Goal: Task Accomplishment & Management: Manage account settings

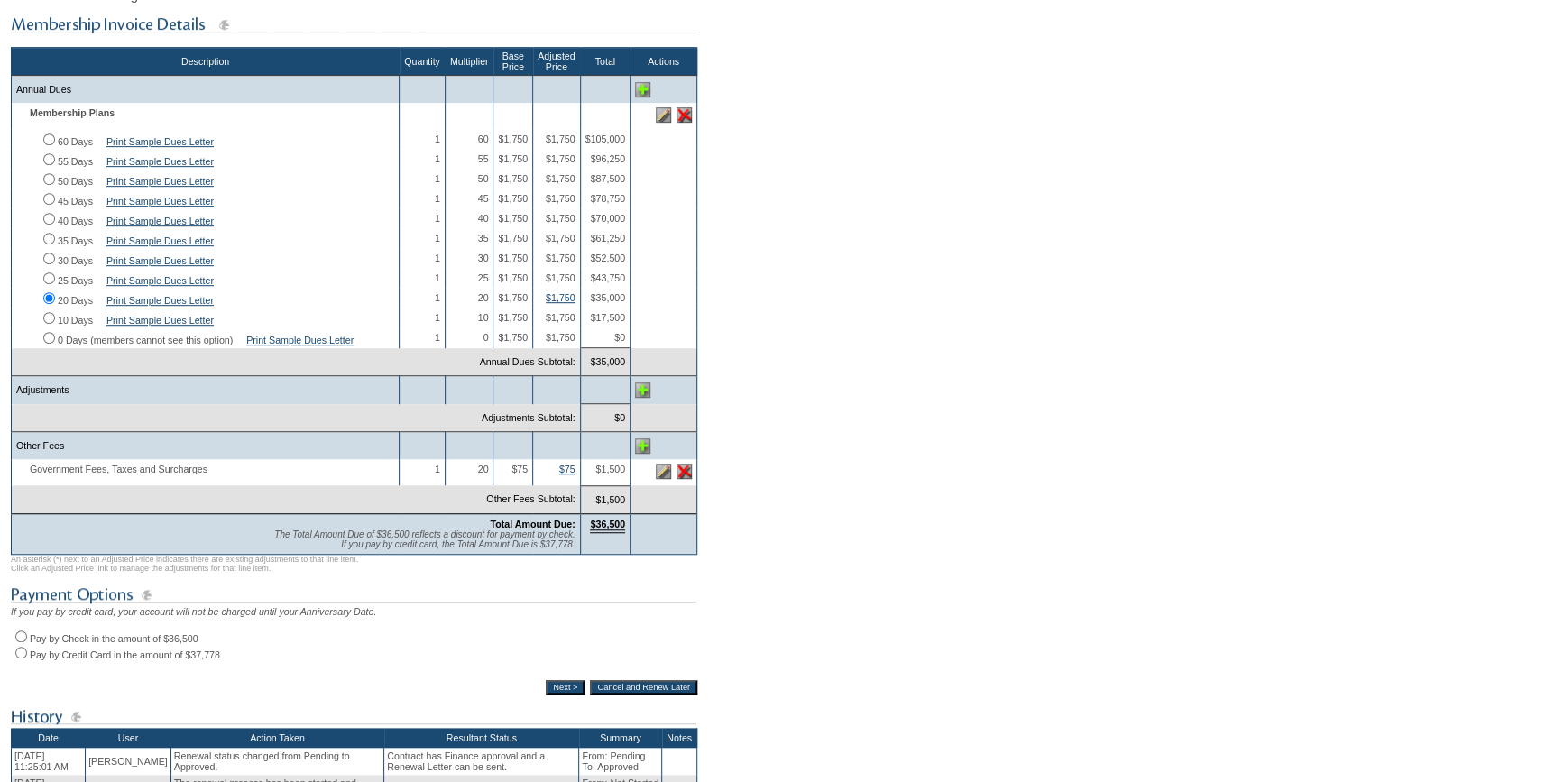
scroll to position [491, 0]
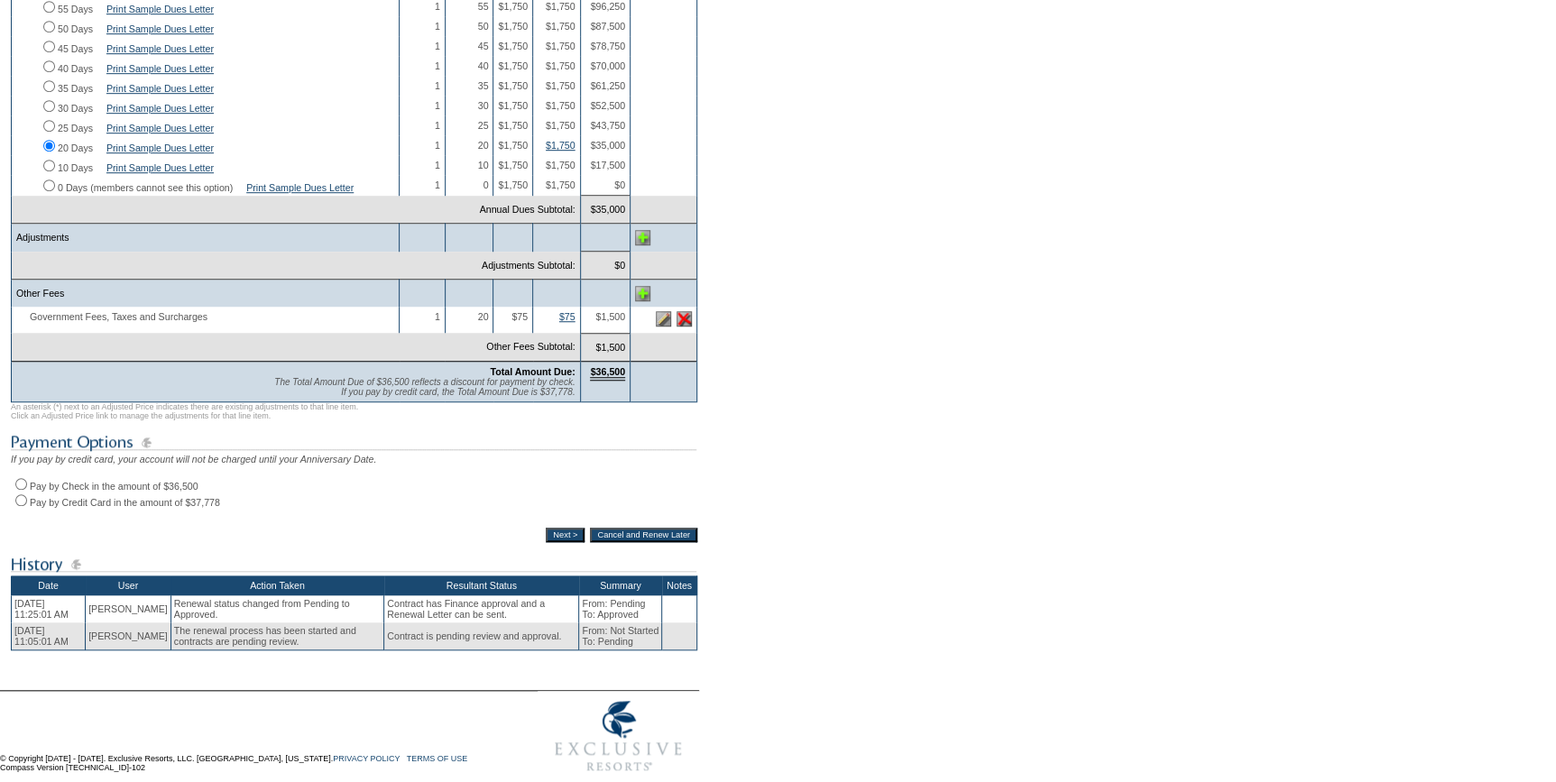
click at [21, 490] on input "Pay by Check in the amount of $36,500" at bounding box center [21, 484] width 12 height 12
radio input "true"
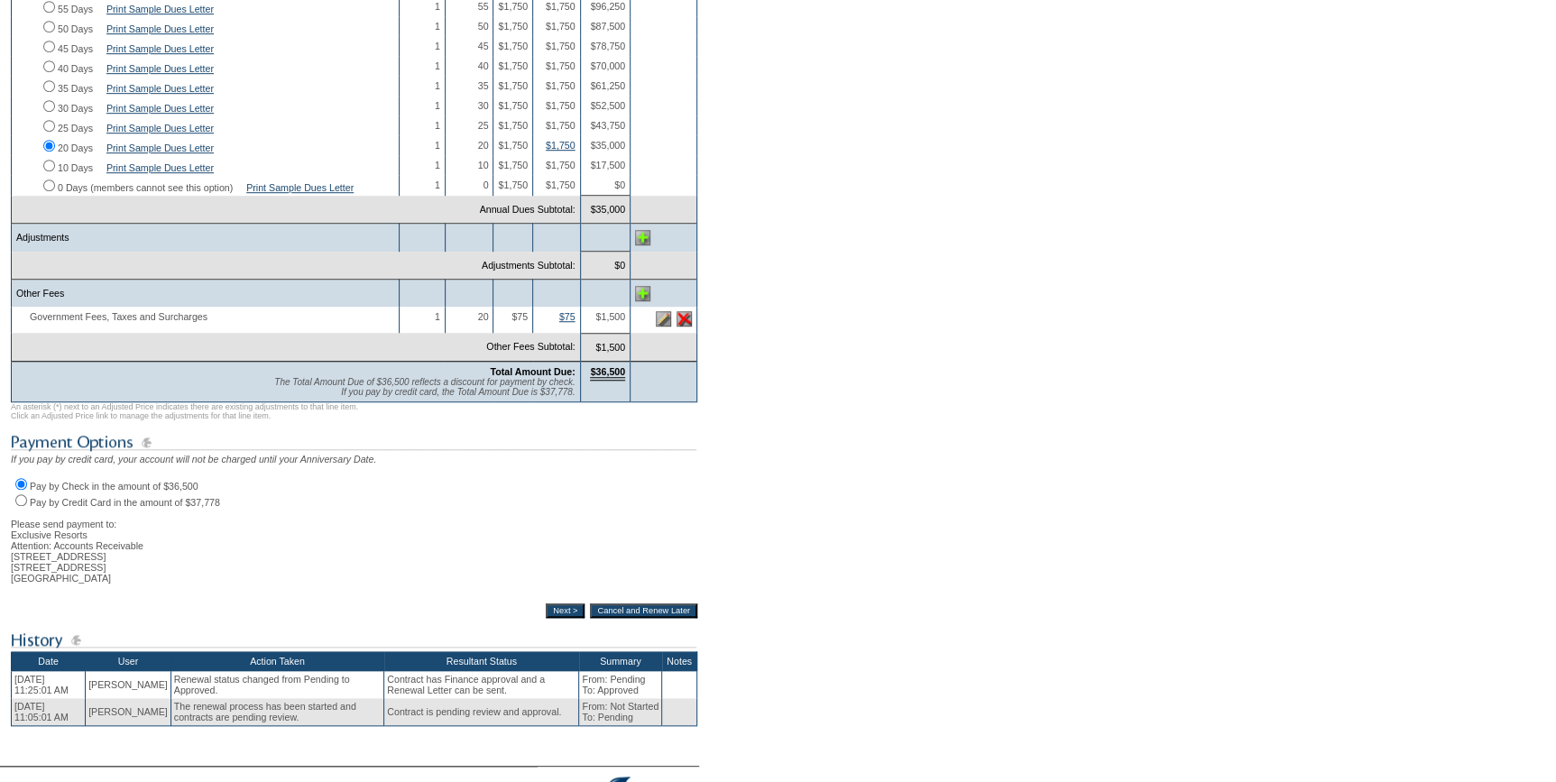
click at [546, 618] on input "Next >" at bounding box center [565, 610] width 39 height 14
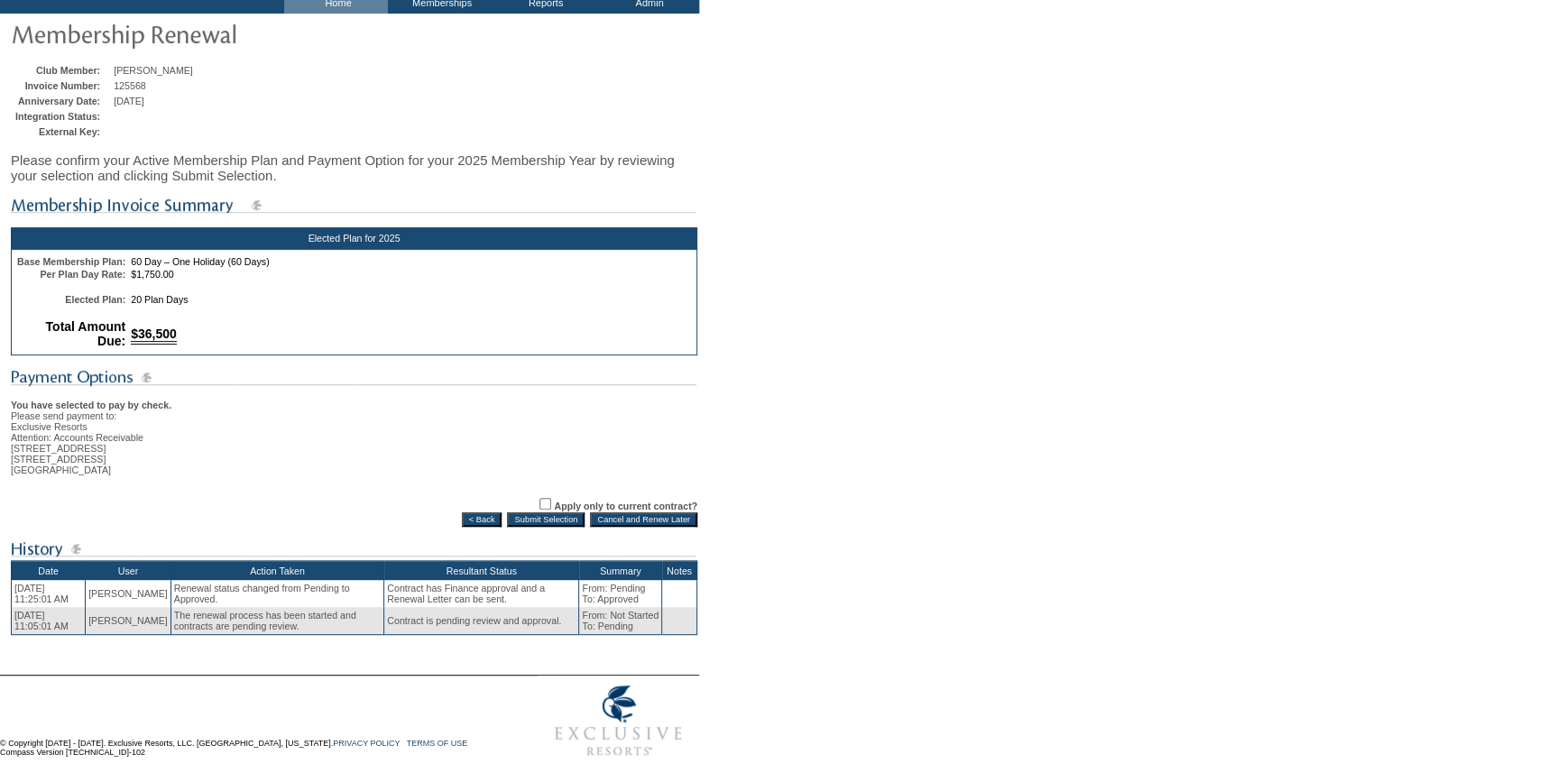
scroll to position [129, 0]
click at [541, 512] on input "Submit Selection" at bounding box center [546, 519] width 78 height 14
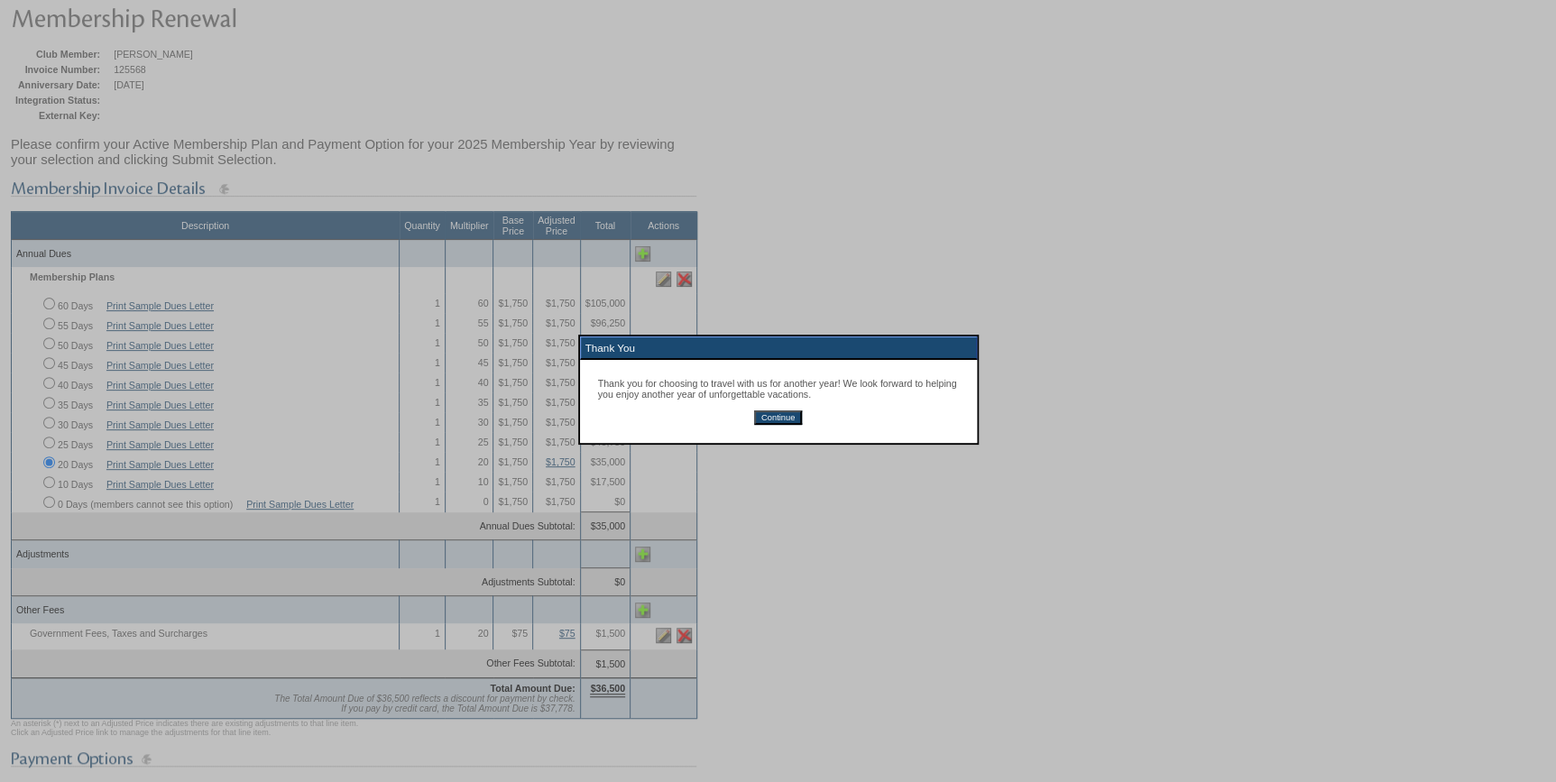
drag, startPoint x: 762, startPoint y: 416, endPoint x: 941, endPoint y: 469, distance: 186.3
click at [762, 416] on input "Continue" at bounding box center [778, 417] width 48 height 14
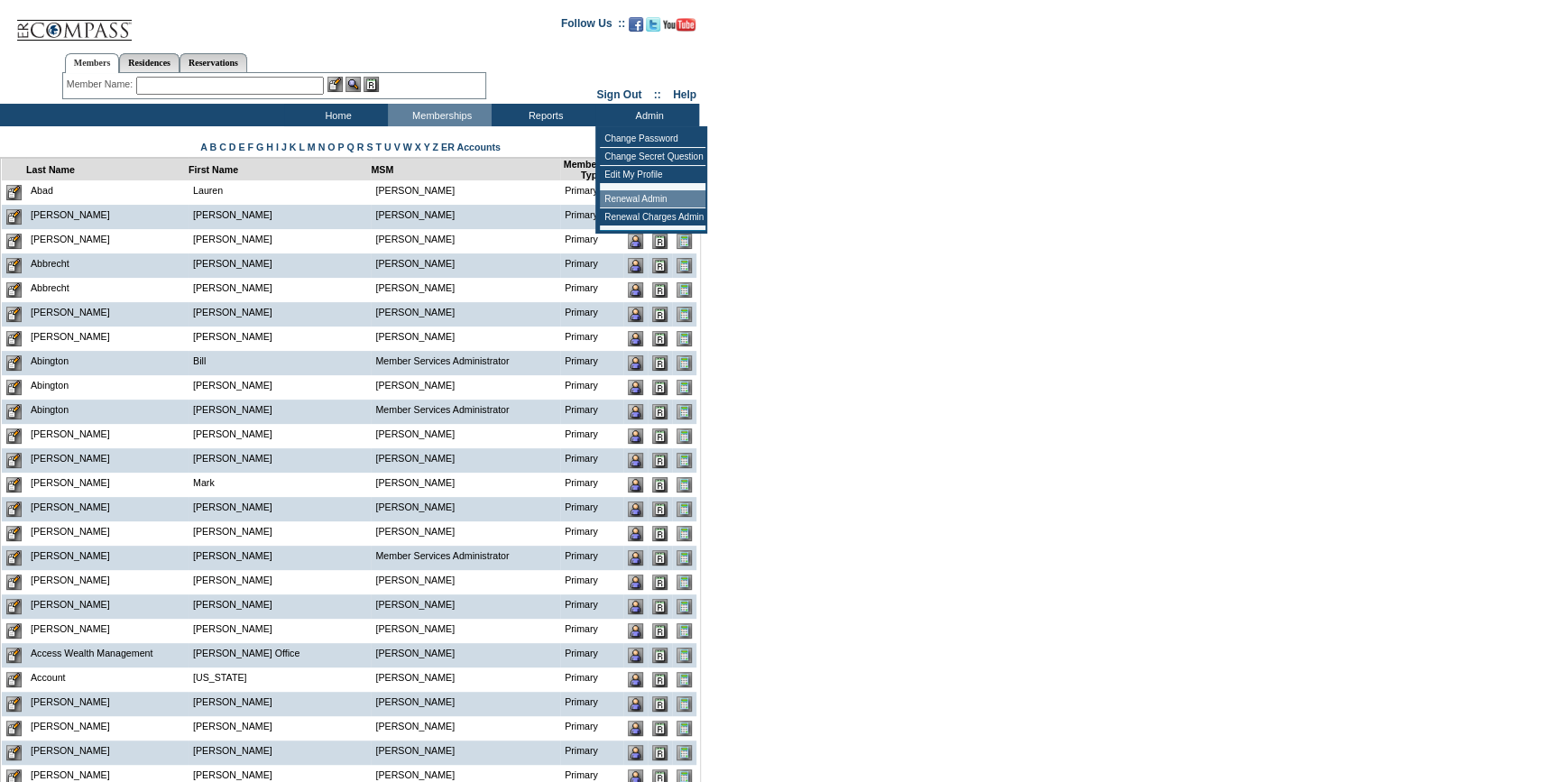
click at [650, 203] on td "Renewal Admin" at bounding box center [653, 199] width 106 height 18
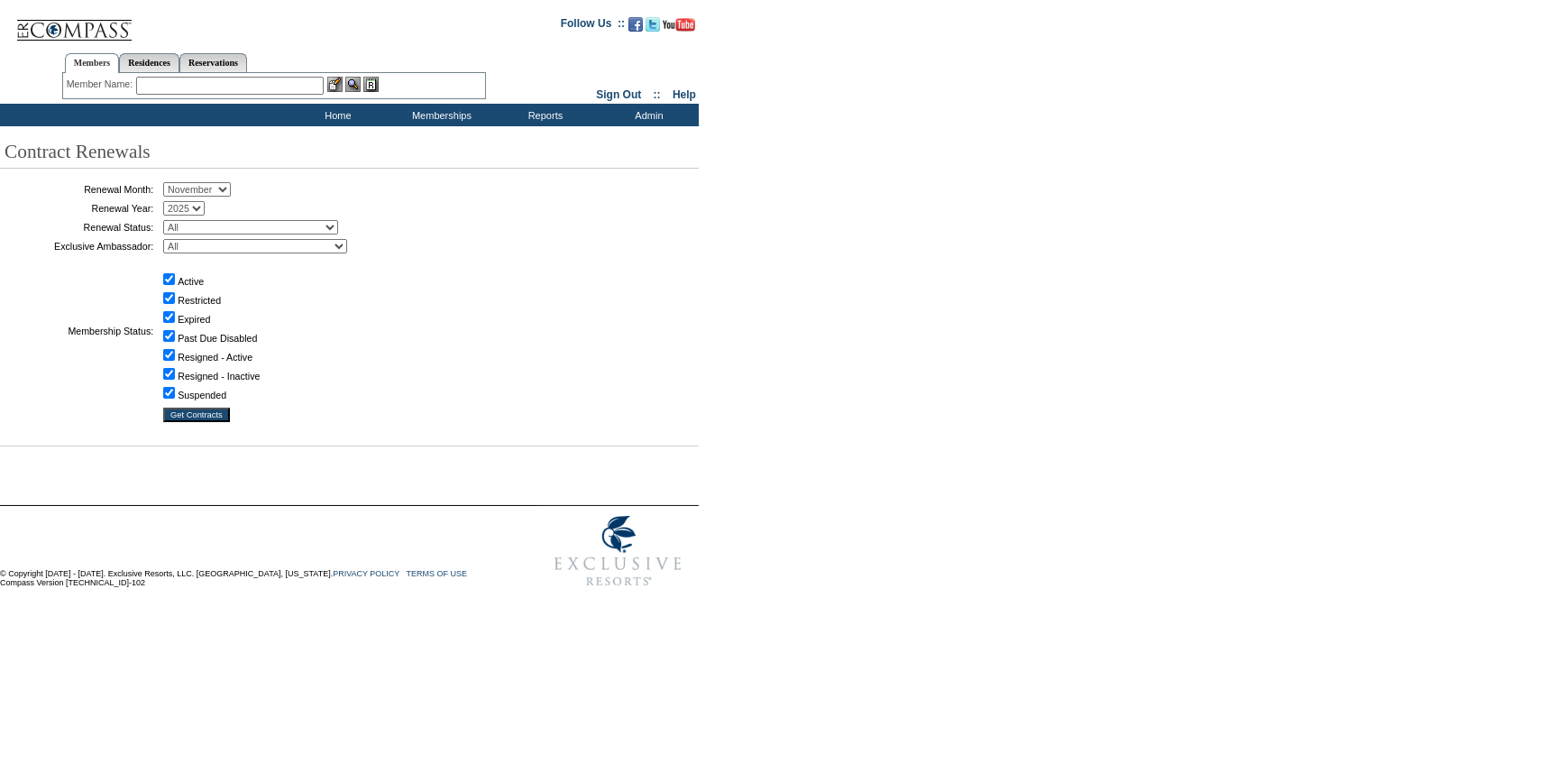
click at [219, 223] on select "All Not Started Pending Approved Election Made Election Changed No Response Man…" at bounding box center [250, 227] width 175 height 14
click at [205, 180] on table "Renewal Month: January February March April May June July August September Octo…" at bounding box center [225, 302] width 451 height 249
click at [205, 186] on select "January February March April May June July August September October November De…" at bounding box center [197, 189] width 68 height 14
select select "10"
click at [170, 183] on select "January February March April May June July August September October November De…" at bounding box center [197, 189] width 68 height 14
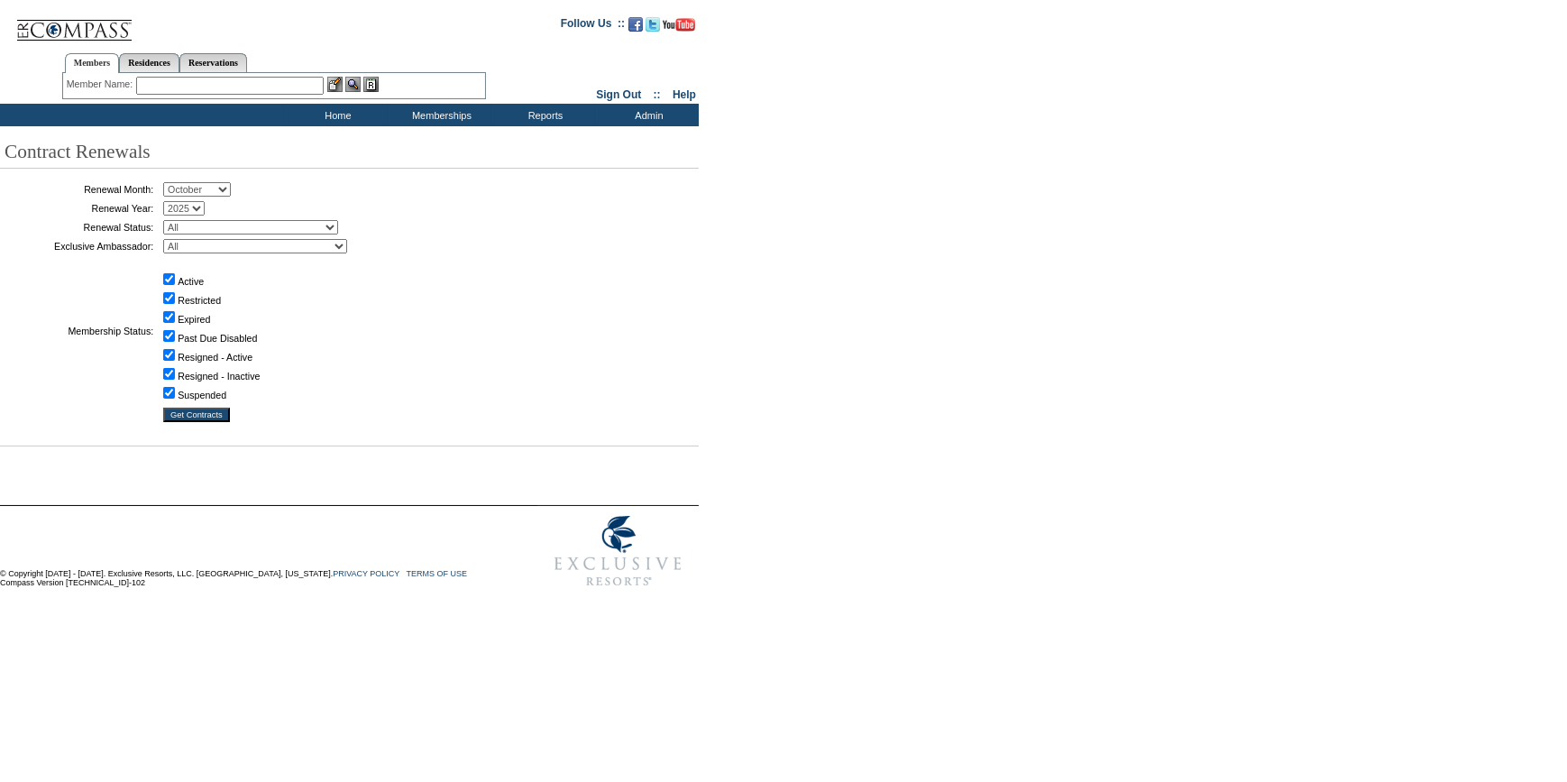
click at [253, 229] on select "All Not Started Pending Approved Election Made Election Changed No Response Man…" at bounding box center [250, 227] width 175 height 14
select select "5"
click at [170, 220] on select "All Not Started Pending Approved Election Made Election Changed No Response Man…" at bounding box center [250, 227] width 175 height 14
click at [207, 412] on input "Get Contracts" at bounding box center [196, 415] width 67 height 14
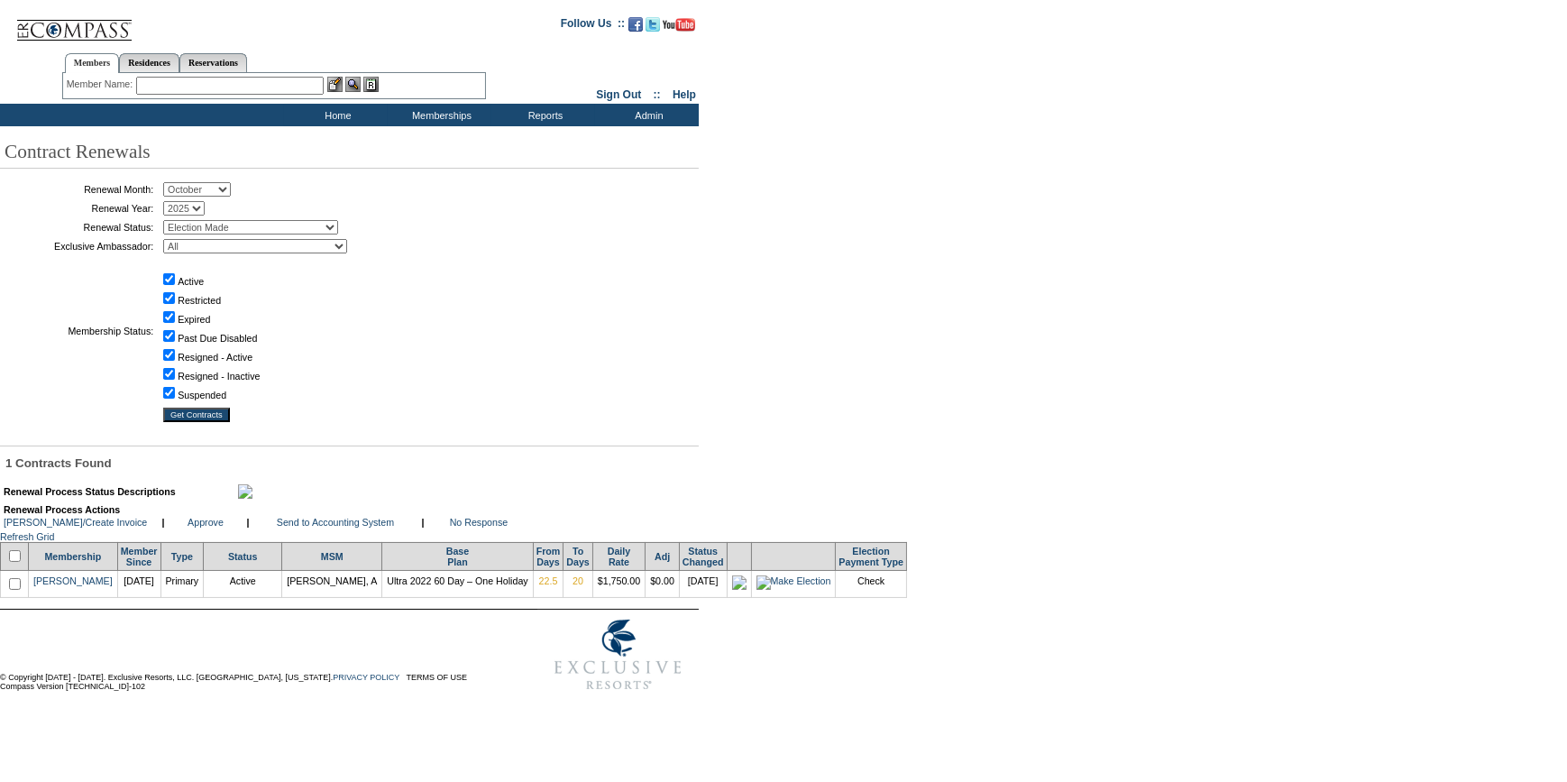
click at [23, 564] on span at bounding box center [14, 558] width 18 height 11
click at [17, 562] on input "checkbox" at bounding box center [15, 556] width 12 height 12
checkbox input "true"
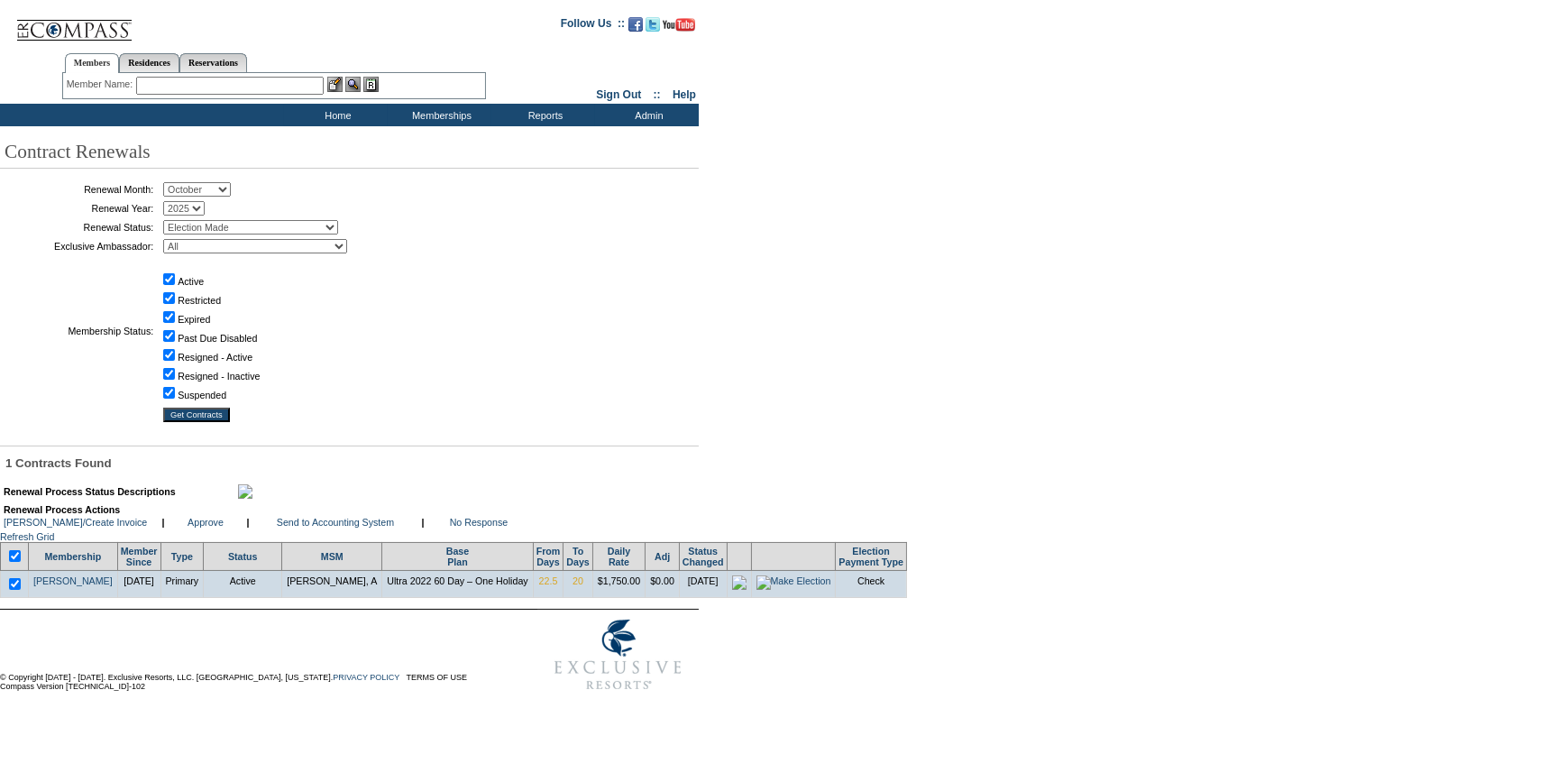
click at [340, 515] on td at bounding box center [335, 509] width 162 height 11
click at [337, 528] on link "Send to Accounting System" at bounding box center [335, 522] width 117 height 11
